Goal: Information Seeking & Learning: Learn about a topic

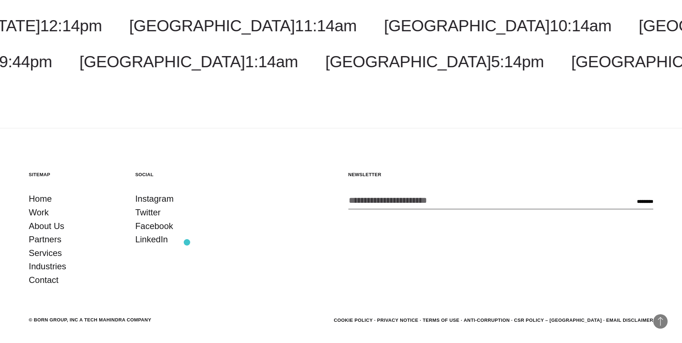
scroll to position [1325, 0]
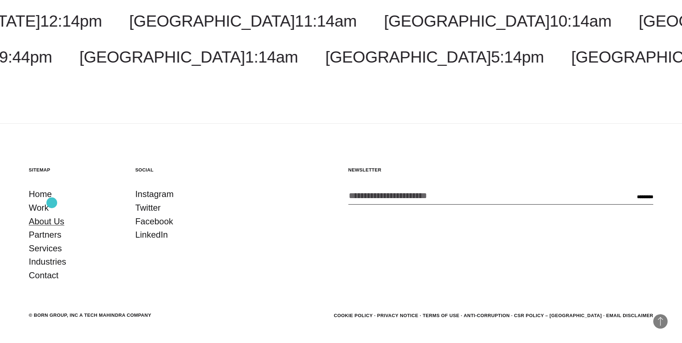
click at [52, 215] on link "About Us" at bounding box center [47, 222] width 36 height 14
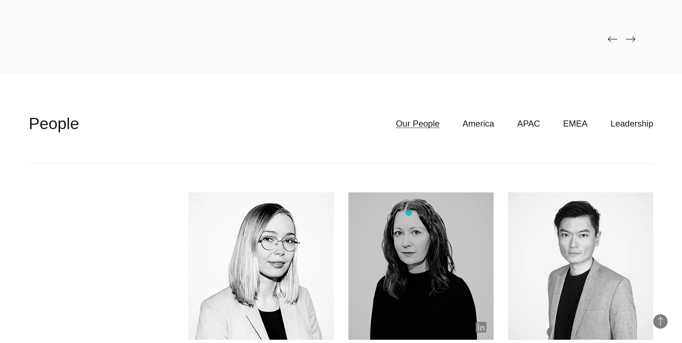
scroll to position [2086, 0]
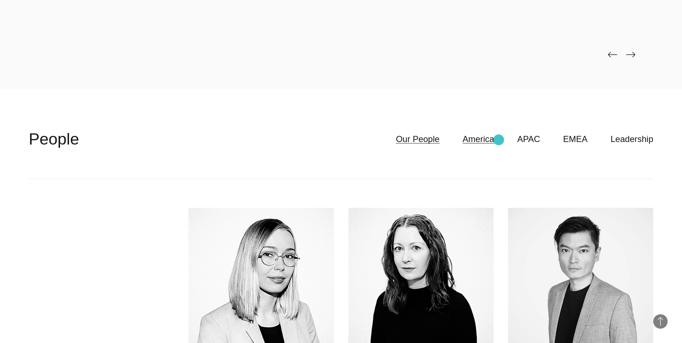
click at [495, 140] on link "America" at bounding box center [479, 139] width 32 height 14
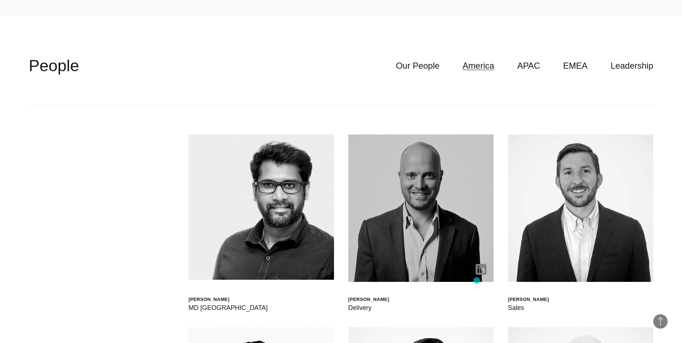
scroll to position [2158, 0]
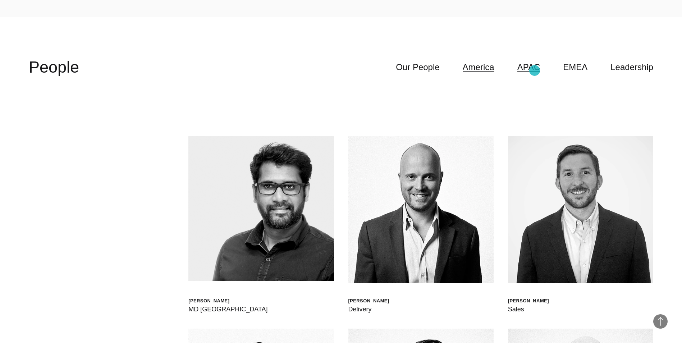
click at [535, 70] on link "APAC" at bounding box center [529, 67] width 23 height 14
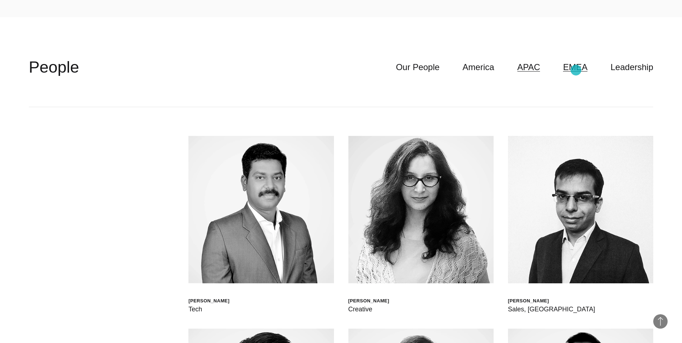
click at [576, 70] on link "EMEA" at bounding box center [575, 67] width 24 height 14
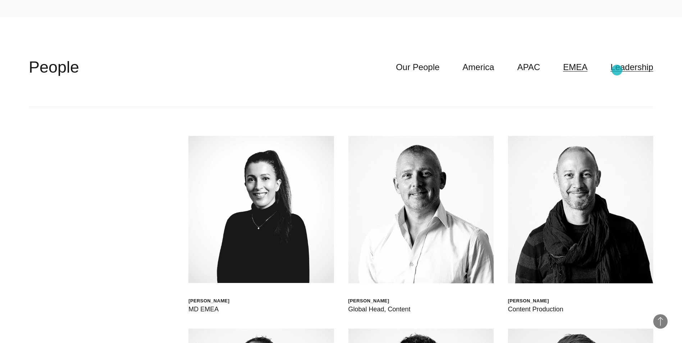
click at [620, 70] on link "Leadership" at bounding box center [632, 67] width 43 height 14
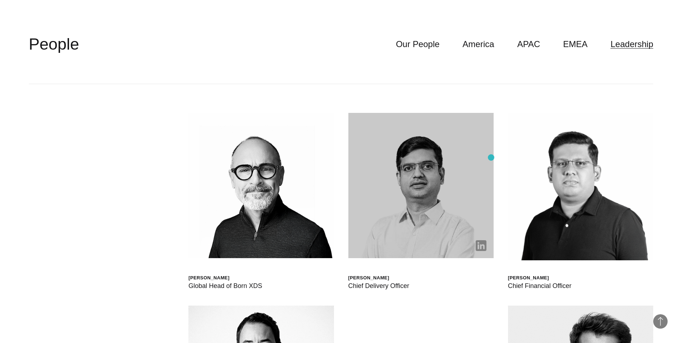
scroll to position [2194, 0]
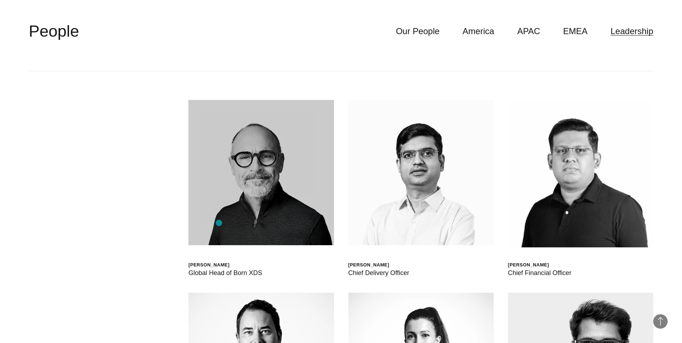
click at [219, 223] on img at bounding box center [260, 172] width 145 height 145
click at [225, 213] on img at bounding box center [260, 172] width 145 height 145
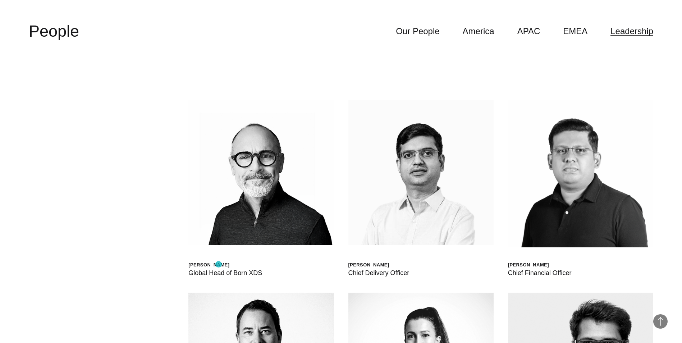
click at [218, 265] on div "Scott Sorokin" at bounding box center [225, 265] width 74 height 6
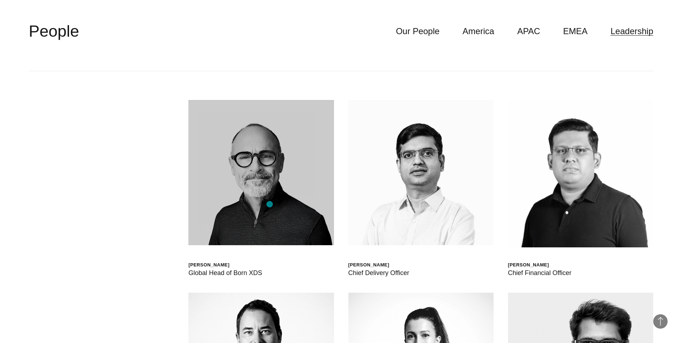
click at [270, 204] on img at bounding box center [260, 172] width 145 height 145
drag, startPoint x: 267, startPoint y: 204, endPoint x: 252, endPoint y: 201, distance: 15.1
click at [252, 201] on img at bounding box center [260, 172] width 145 height 145
click at [240, 199] on img at bounding box center [260, 172] width 145 height 145
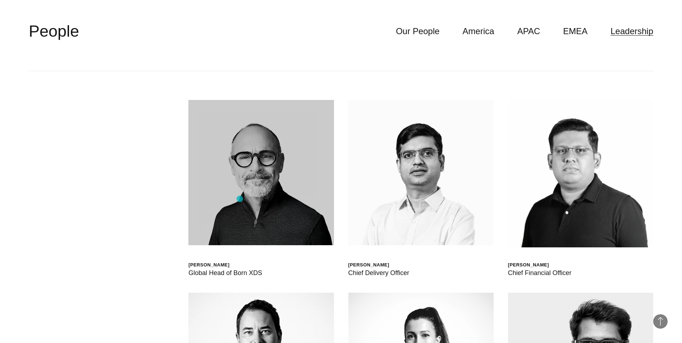
click at [240, 199] on img at bounding box center [260, 172] width 145 height 145
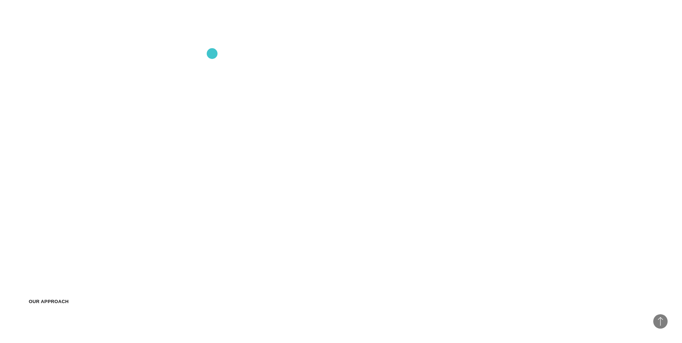
scroll to position [539, 0]
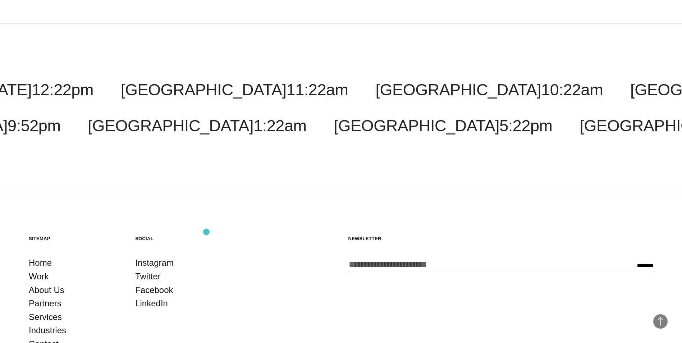
scroll to position [1325, 0]
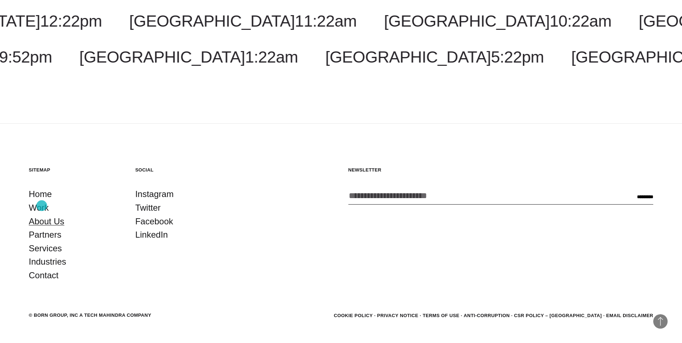
click at [42, 215] on link "About Us" at bounding box center [47, 222] width 36 height 14
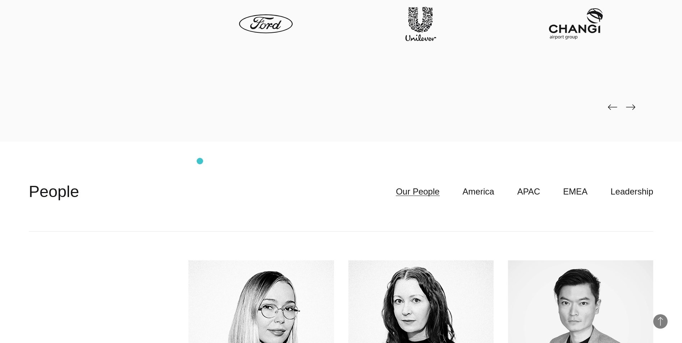
scroll to position [2050, 0]
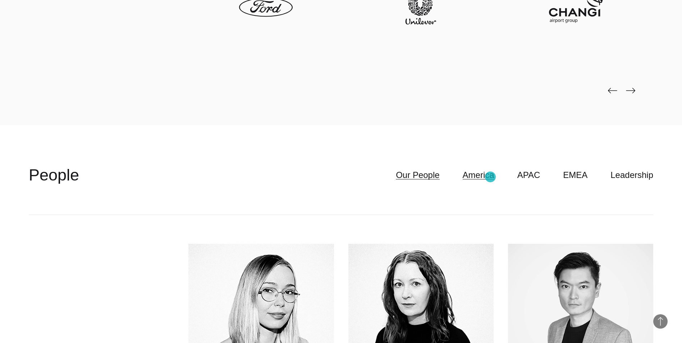
click at [491, 177] on link "America" at bounding box center [479, 175] width 32 height 14
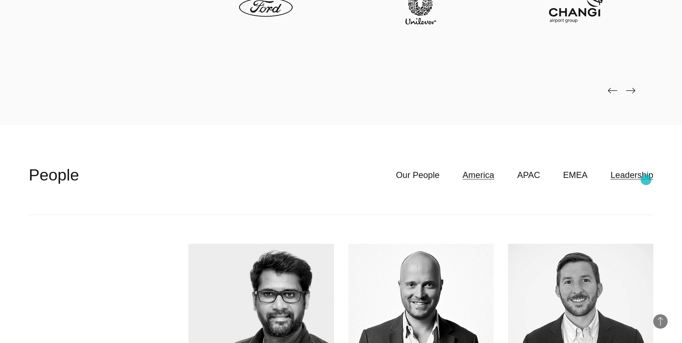
click at [646, 180] on link "Leadership" at bounding box center [632, 175] width 43 height 14
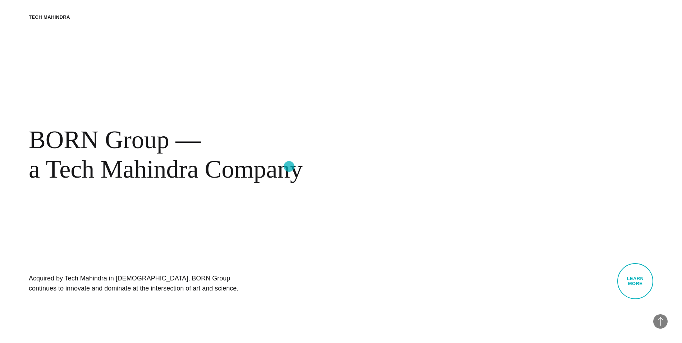
scroll to position [288, 0]
